Goal: Task Accomplishment & Management: Manage account settings

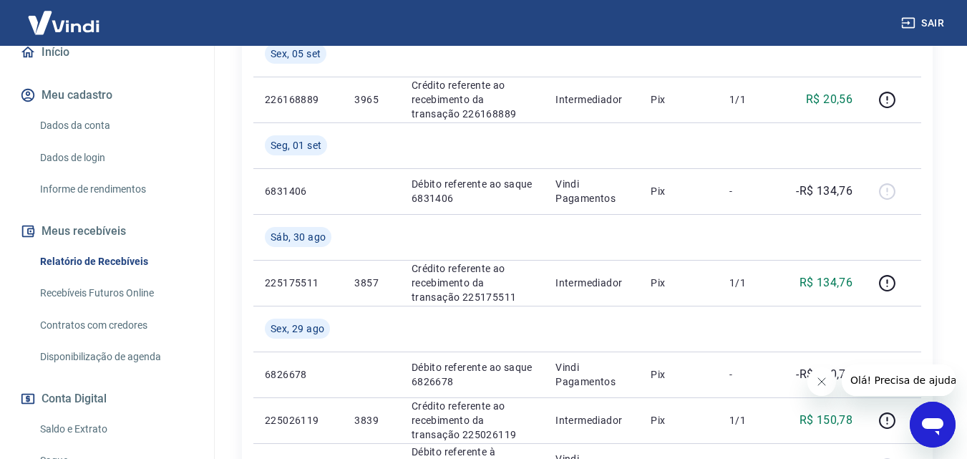
scroll to position [215, 0]
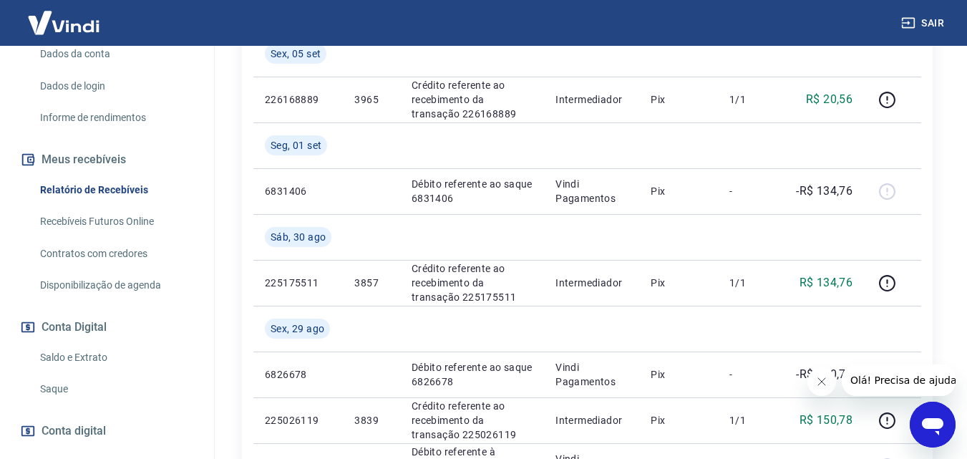
click at [89, 359] on link "Saldo e Extrato" at bounding box center [115, 357] width 163 height 29
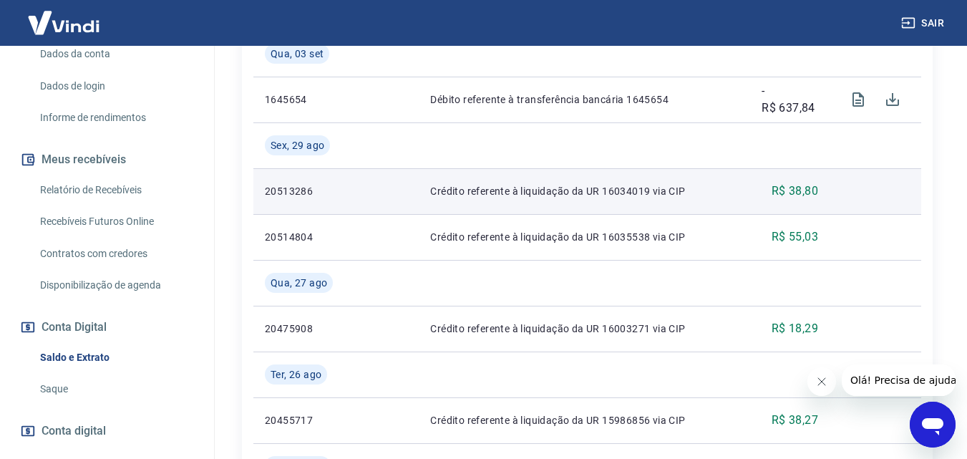
scroll to position [286, 0]
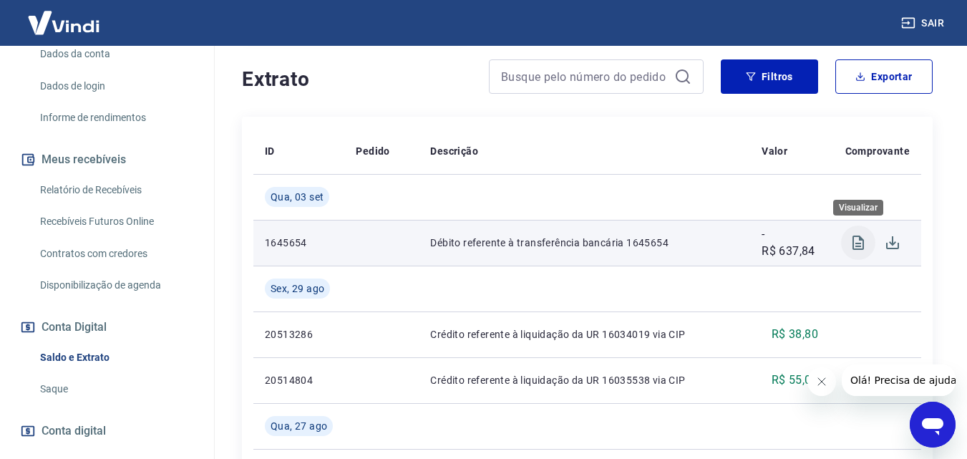
click at [861, 240] on icon "Visualizar" at bounding box center [858, 243] width 11 height 14
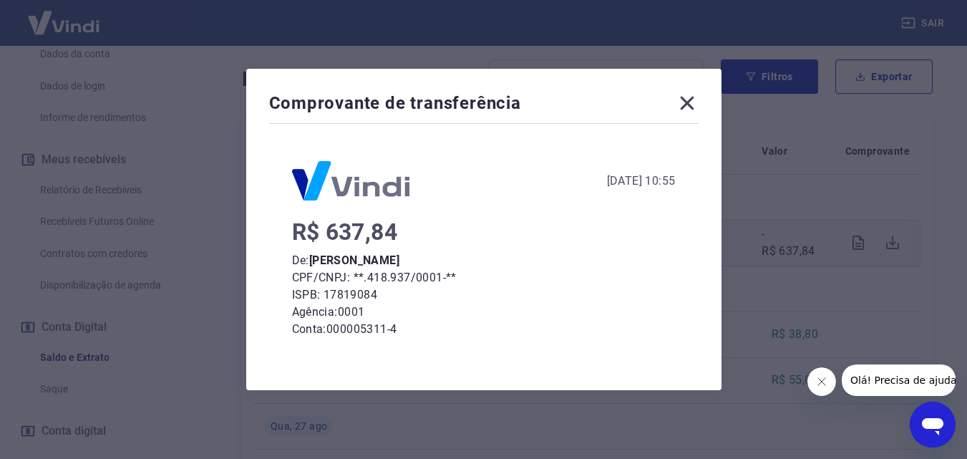
click at [692, 102] on icon at bounding box center [687, 104] width 14 height 14
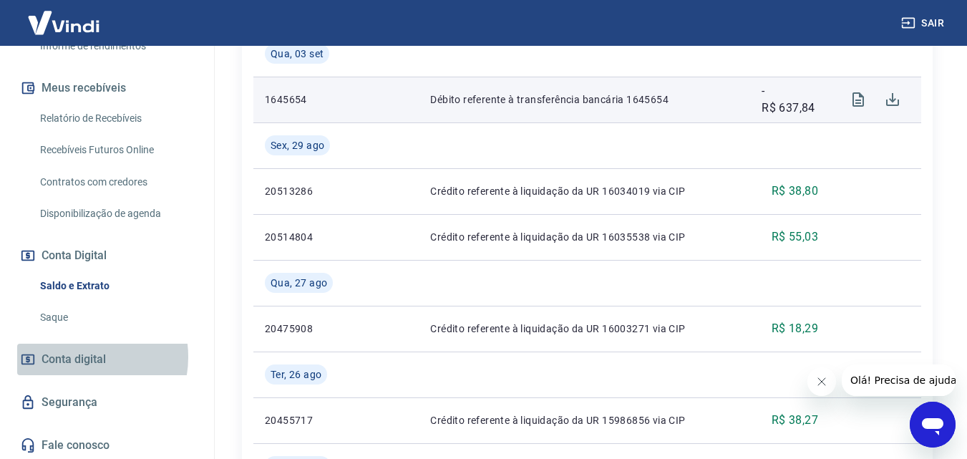
click at [82, 357] on span "Conta digital" at bounding box center [74, 359] width 64 height 20
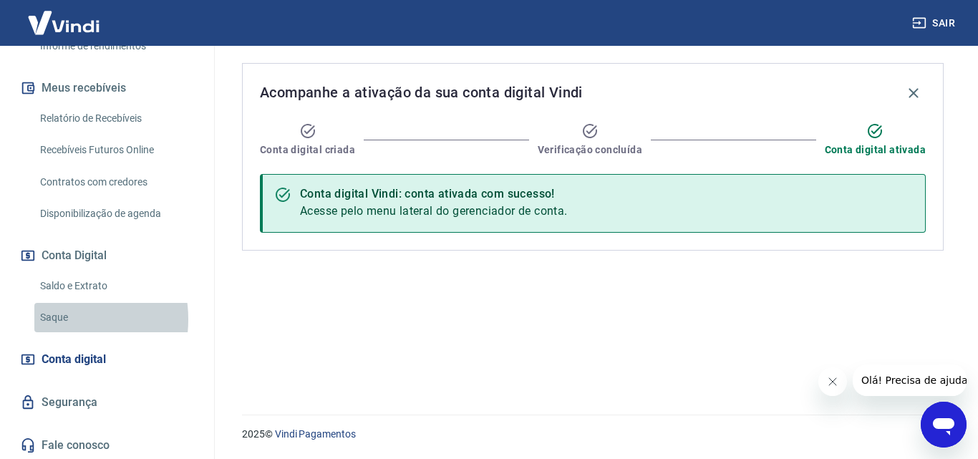
click at [57, 319] on link "Saque" at bounding box center [115, 317] width 163 height 29
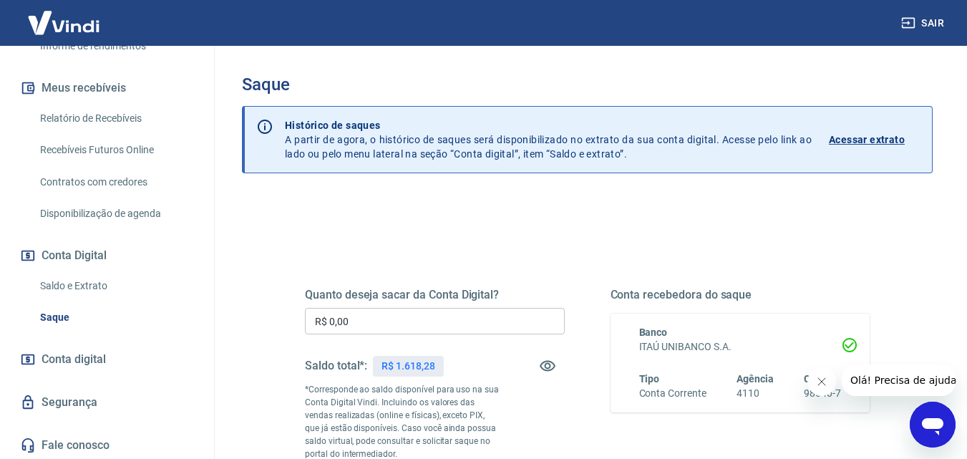
scroll to position [143, 0]
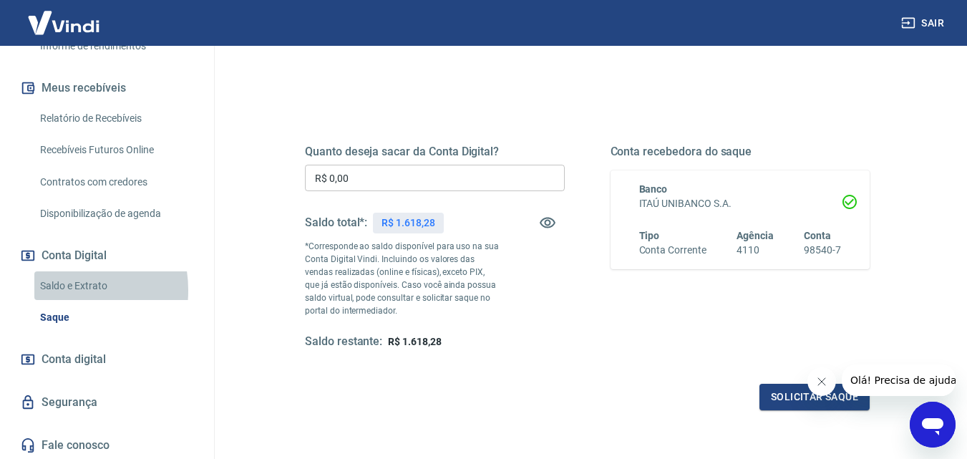
click at [58, 290] on link "Saldo e Extrato" at bounding box center [115, 285] width 163 height 29
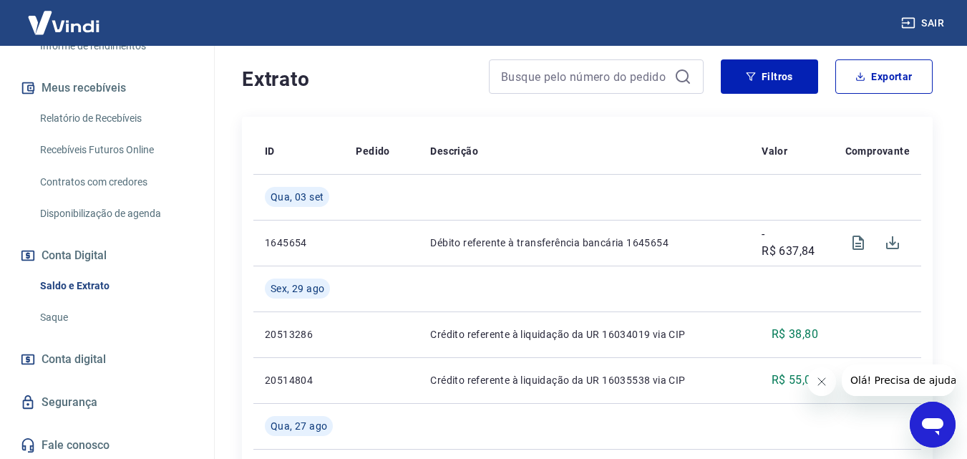
scroll to position [143, 0]
